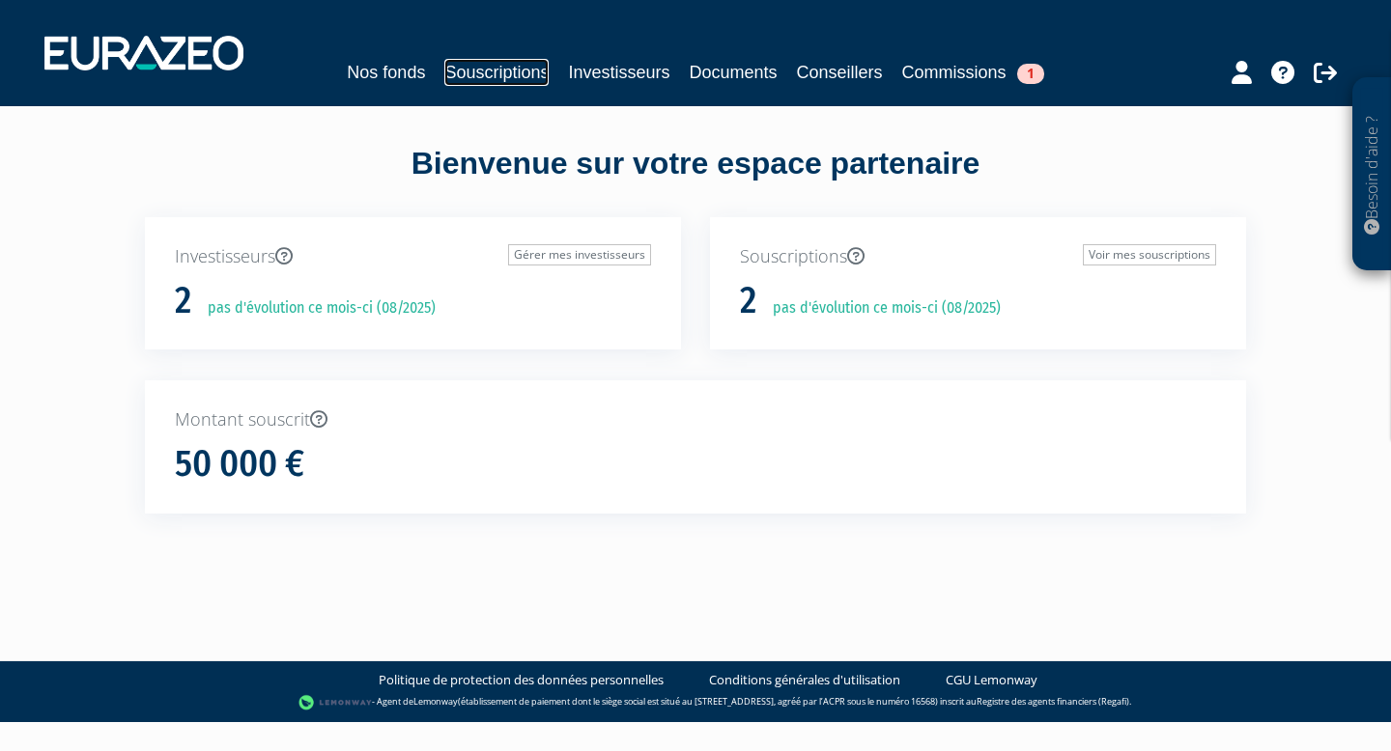
click at [522, 70] on link "Souscriptions" at bounding box center [496, 72] width 104 height 27
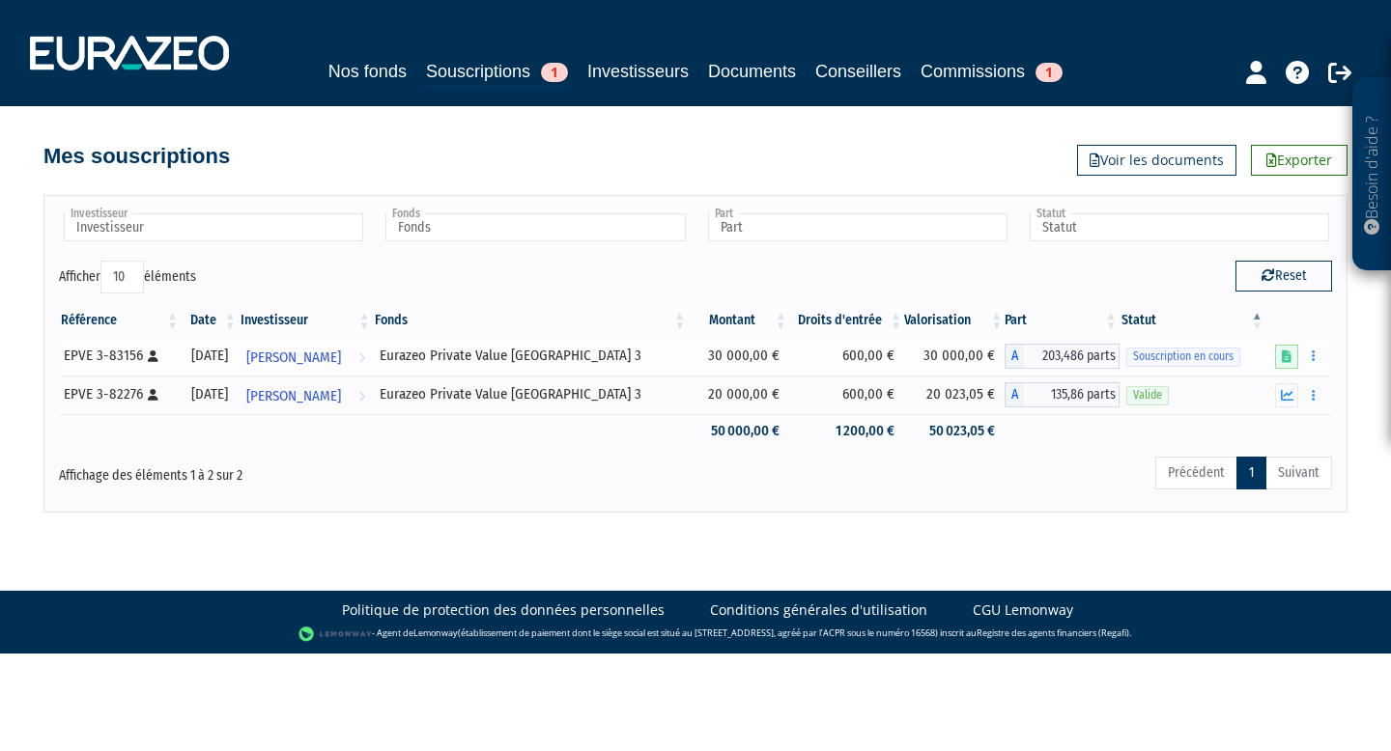
click at [1204, 366] on div "Souscription en cours" at bounding box center [1192, 356] width 132 height 20
click at [1284, 354] on icon at bounding box center [1287, 357] width 10 height 13
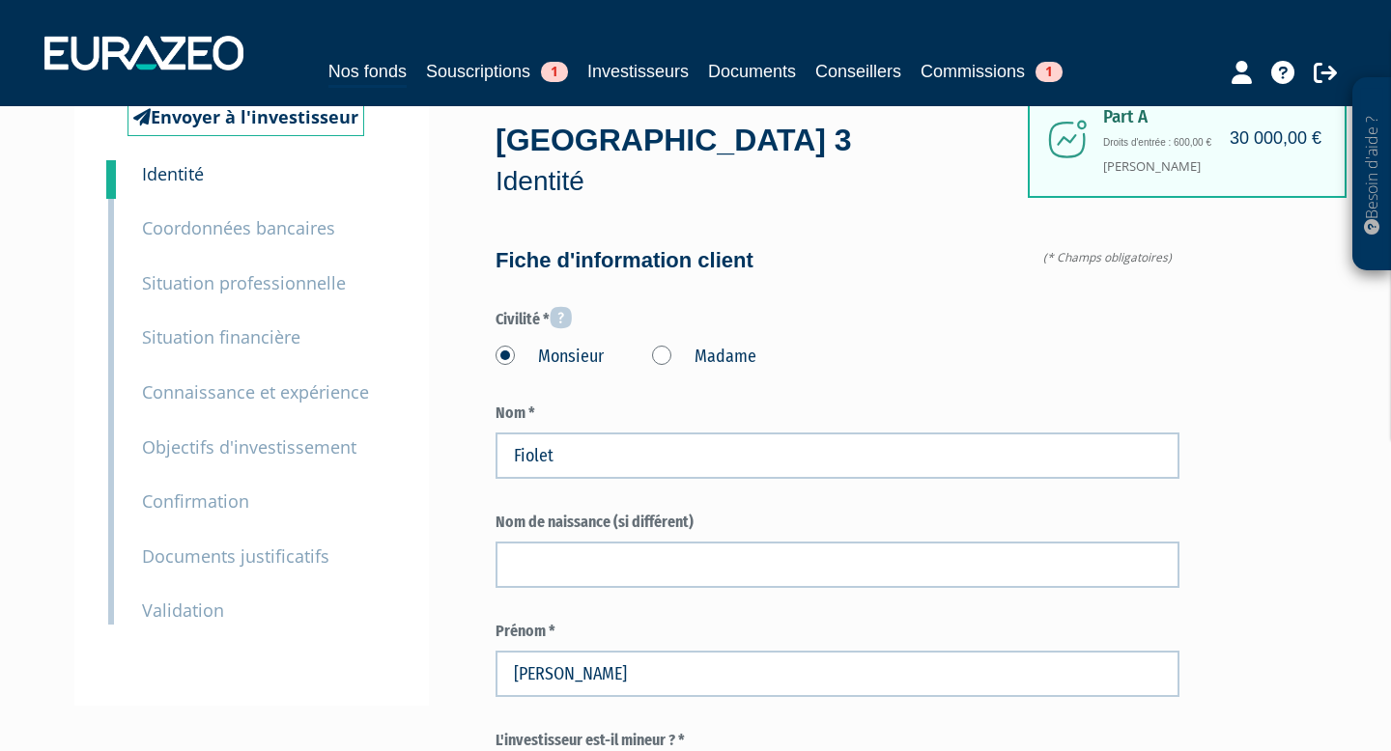
scroll to position [78, 0]
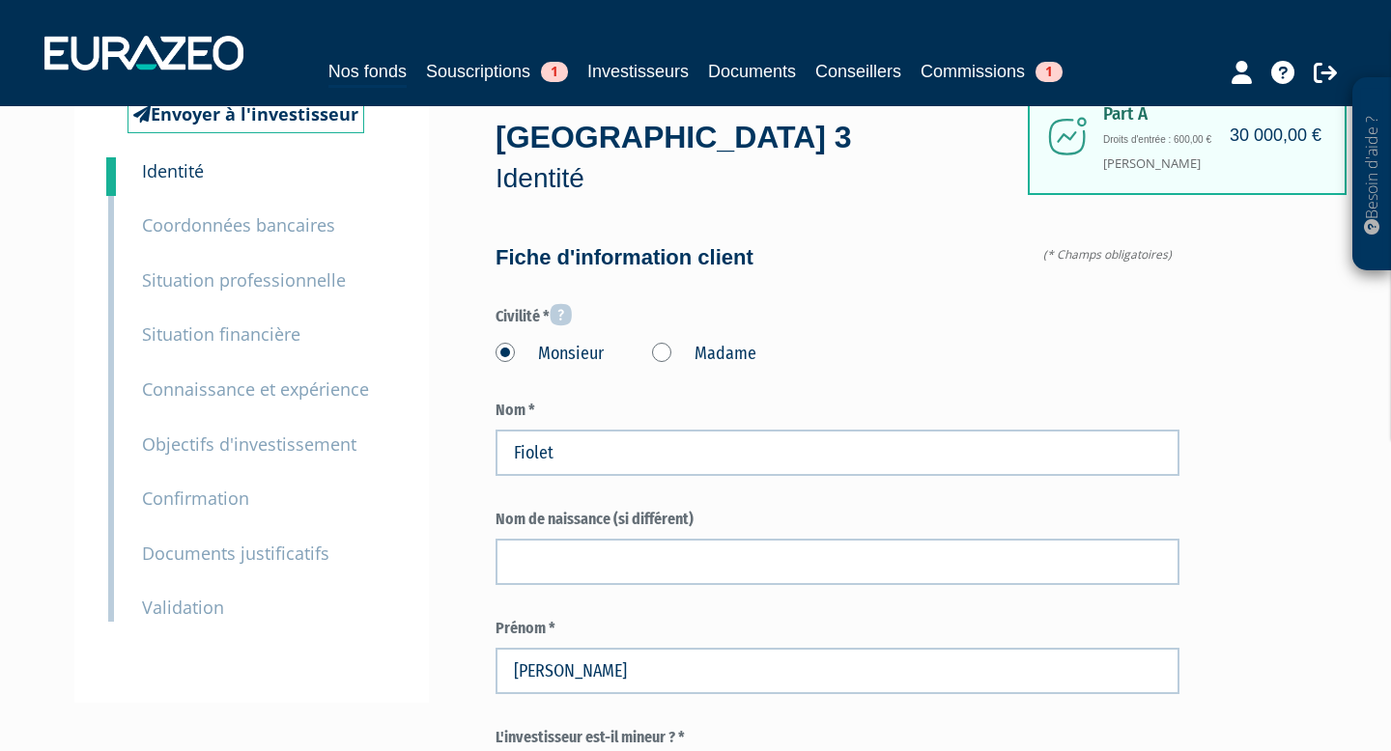
click at [232, 542] on small "Documents justificatifs" at bounding box center [235, 553] width 187 height 23
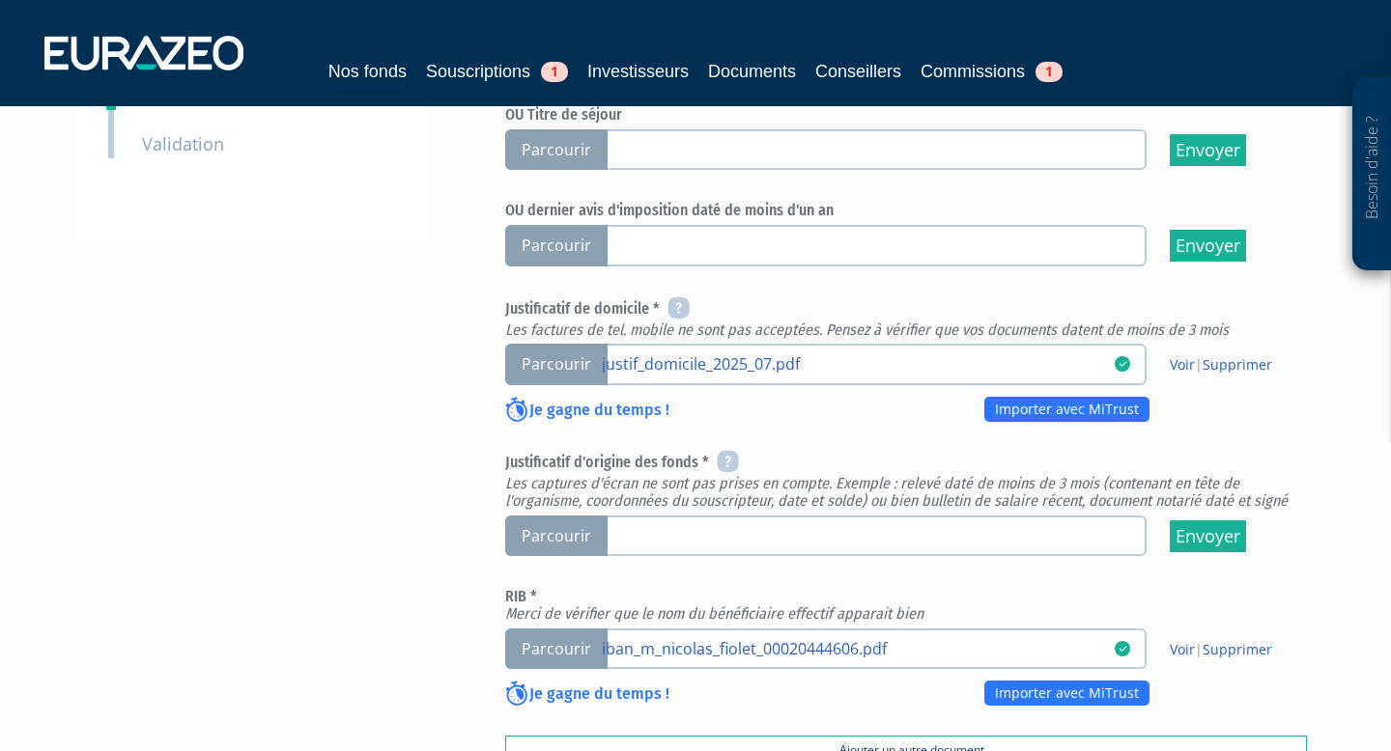
scroll to position [591, 0]
click at [553, 515] on span "Parcourir" at bounding box center [556, 536] width 102 height 42
click at [0, 0] on input "Parcourir" at bounding box center [0, 0] width 0 height 0
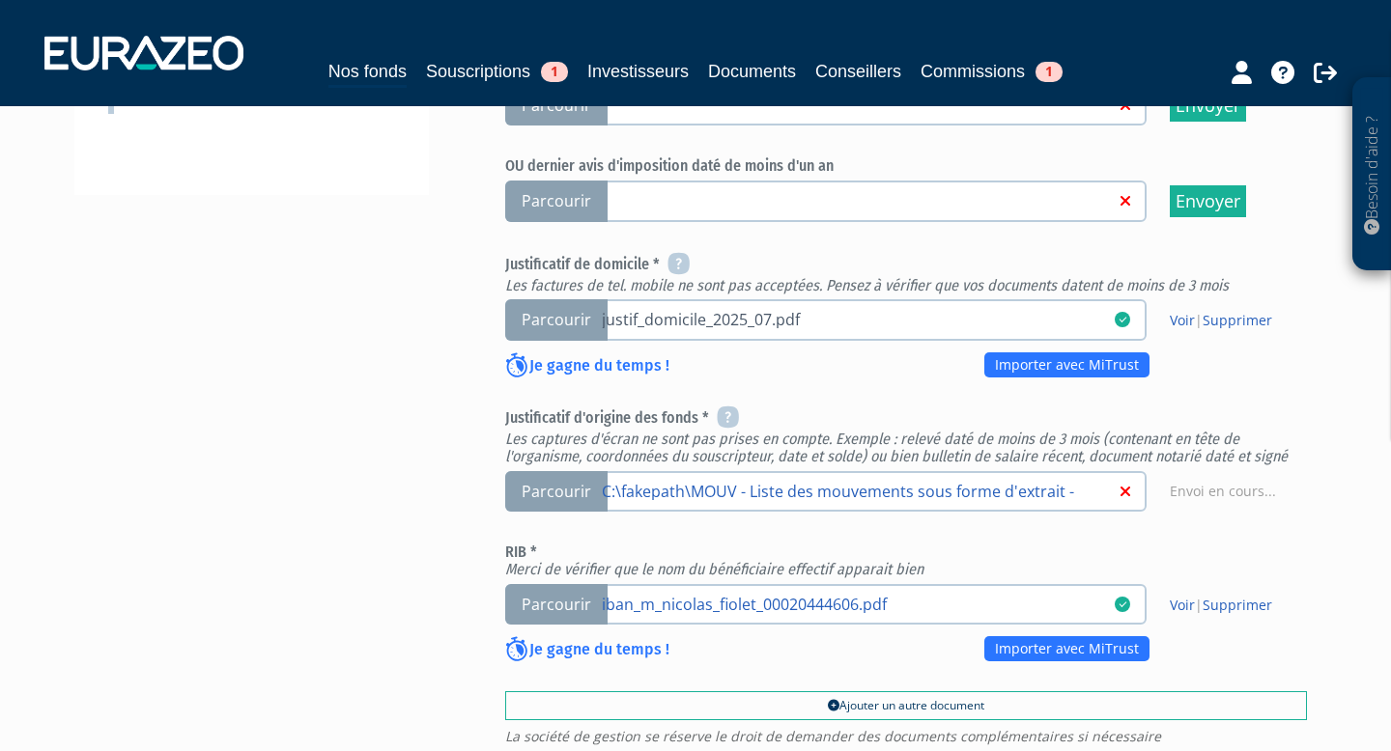
scroll to position [643, 0]
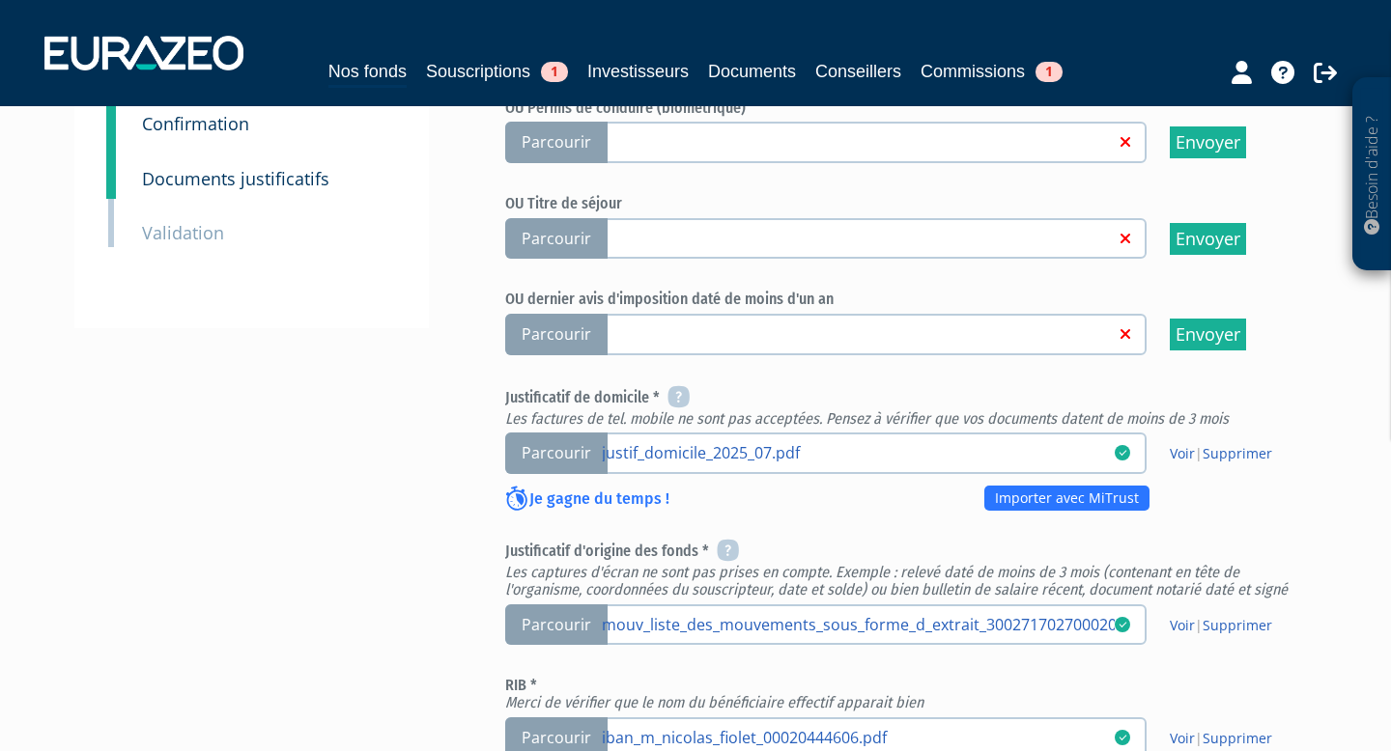
scroll to position [868, 0]
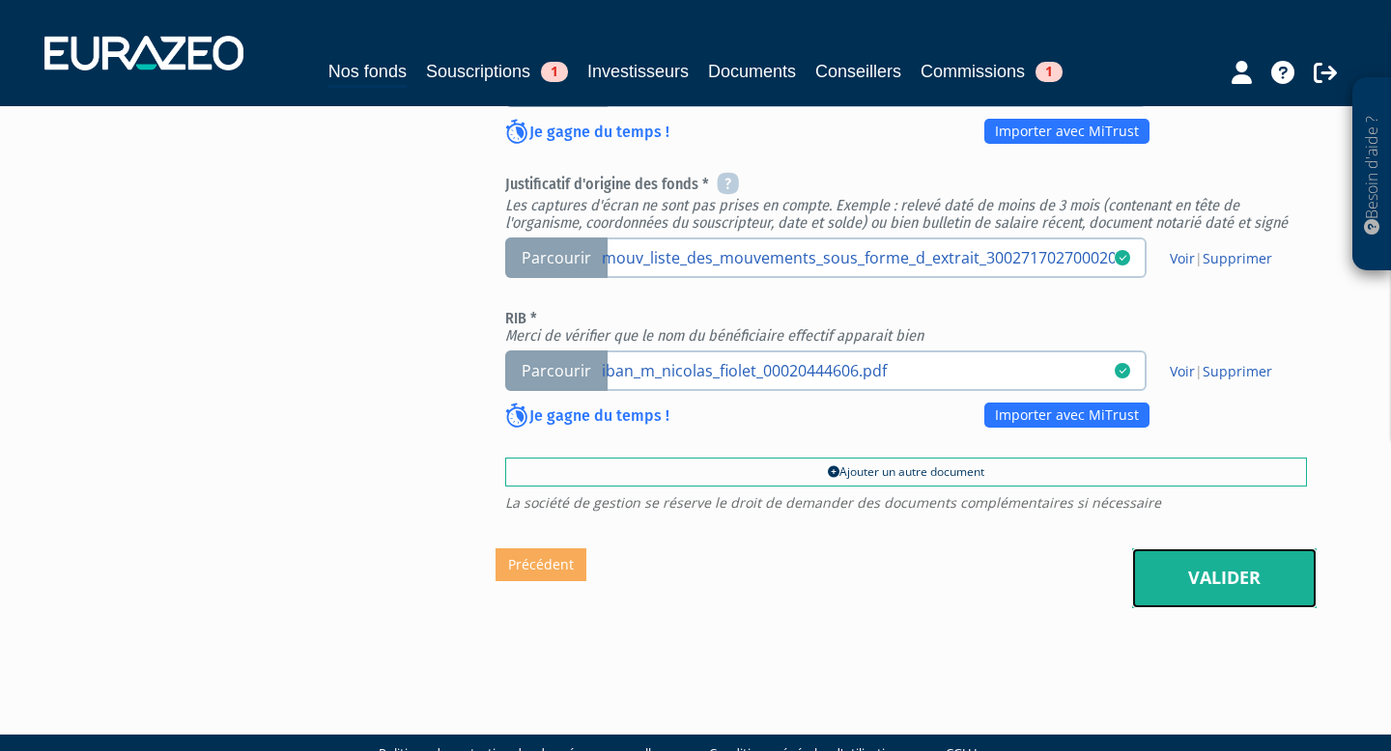
click at [1207, 549] on link "Valider" at bounding box center [1224, 579] width 184 height 60
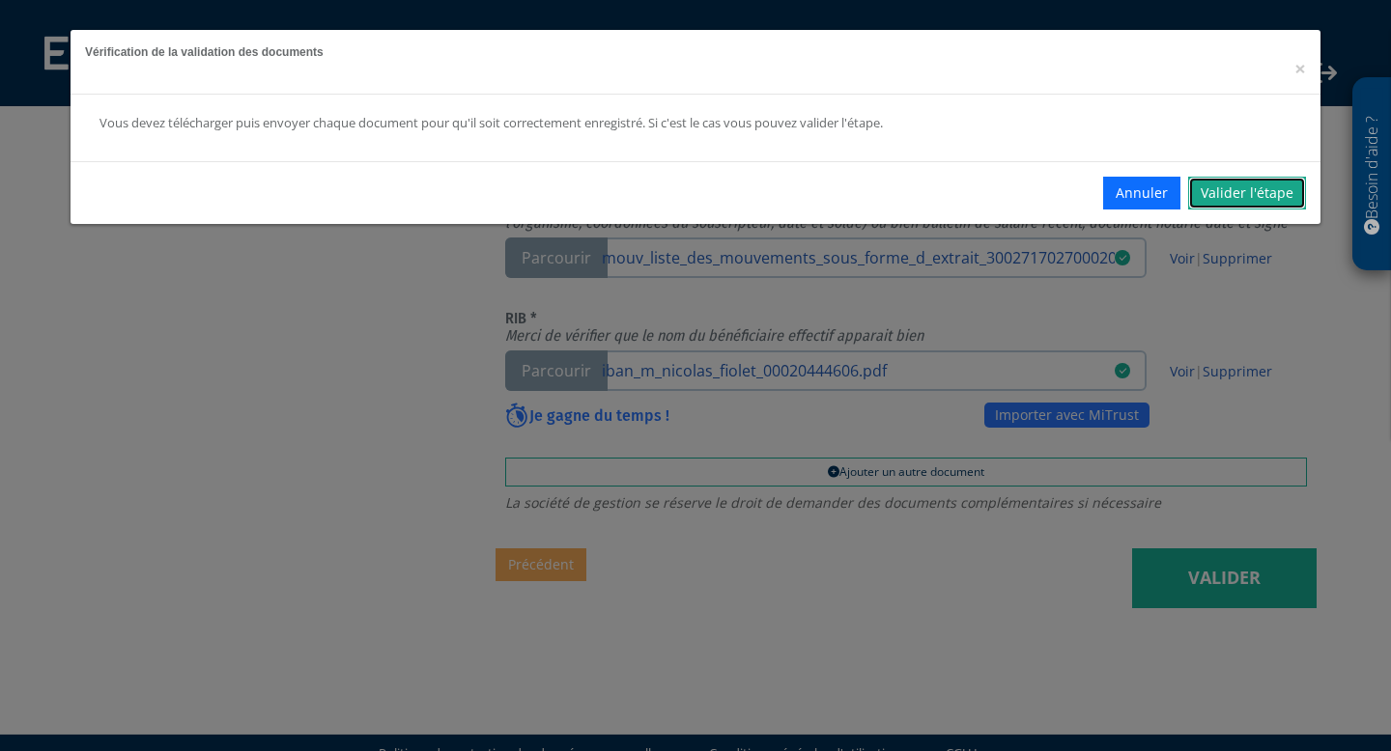
click at [1238, 198] on link "Valider l'étape" at bounding box center [1247, 193] width 118 height 33
